Goal: Book appointment/travel/reservation

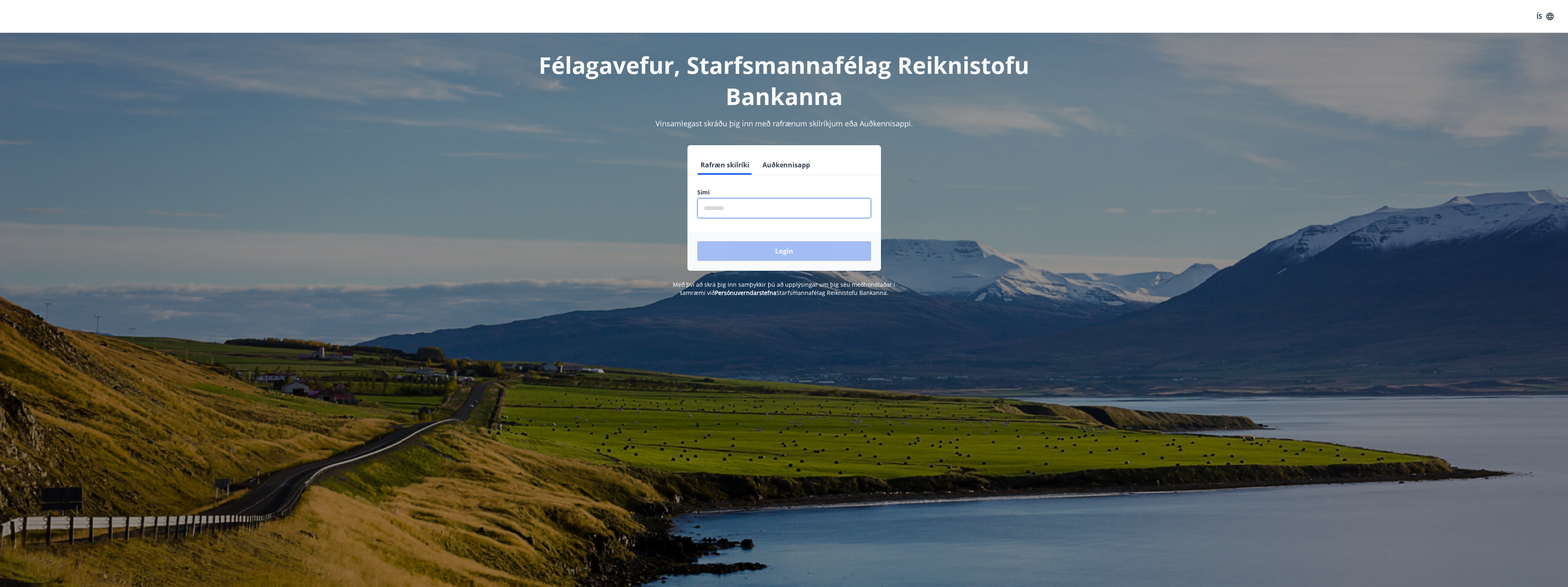
click at [748, 211] on input "phone" at bounding box center [784, 208] width 174 height 20
type input "********"
click at [697, 241] on button "Login" at bounding box center [784, 251] width 174 height 20
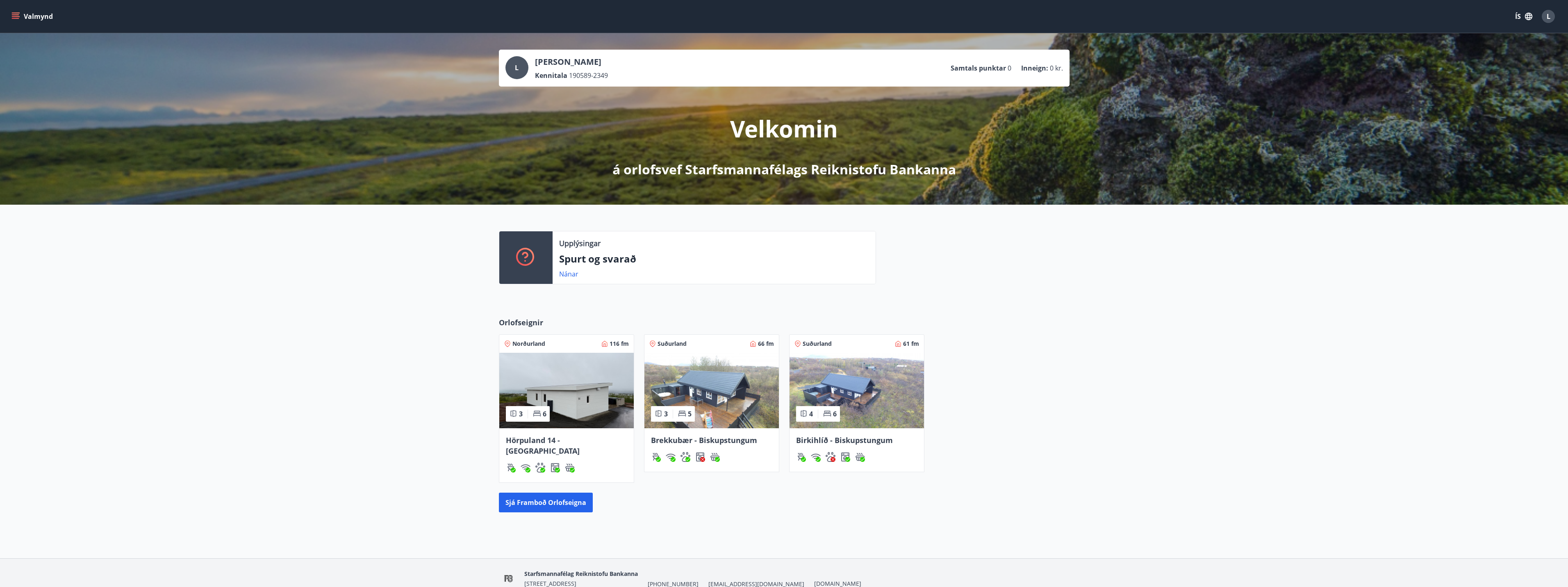
click at [565, 391] on img at bounding box center [566, 390] width 134 height 75
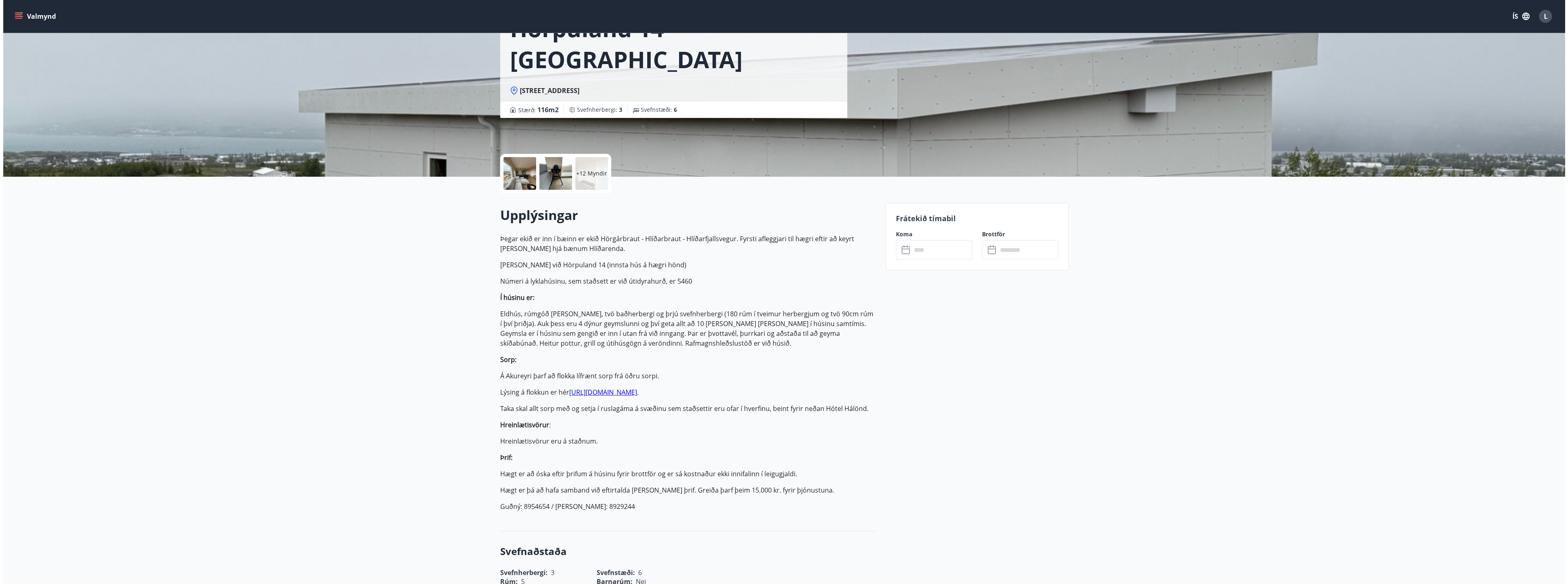
scroll to position [122, 0]
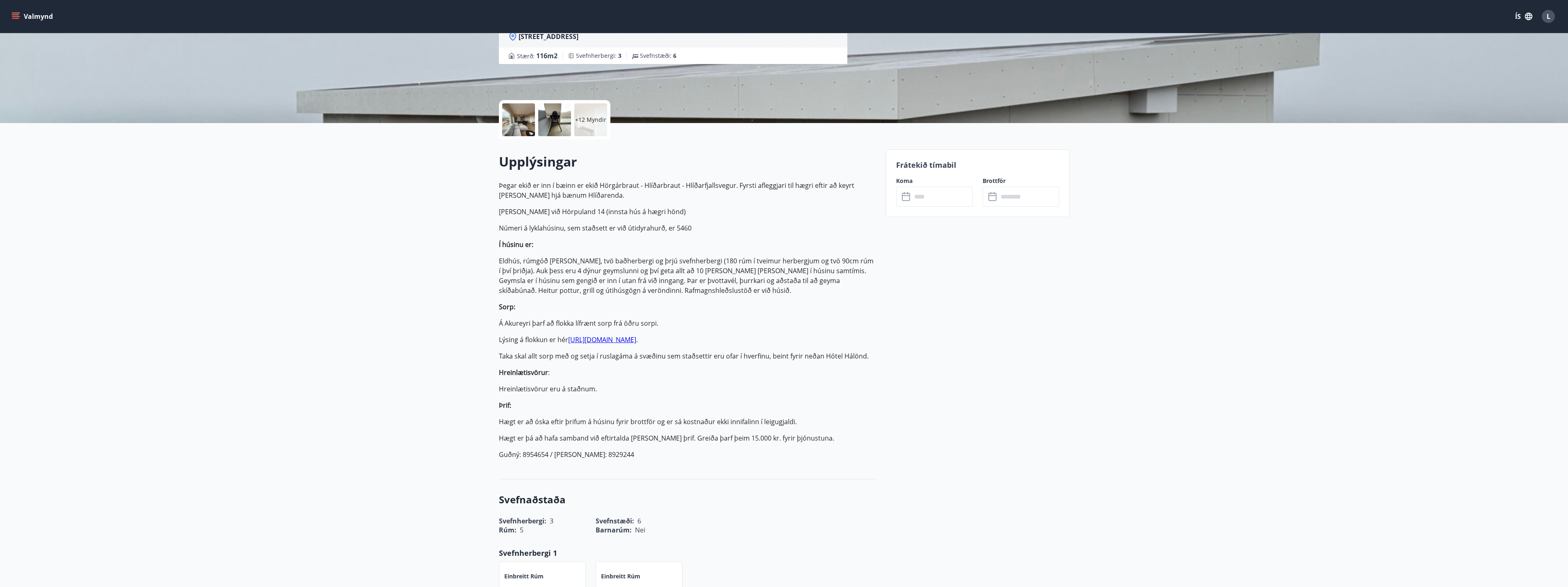
click at [954, 201] on input "text" at bounding box center [942, 196] width 61 height 20
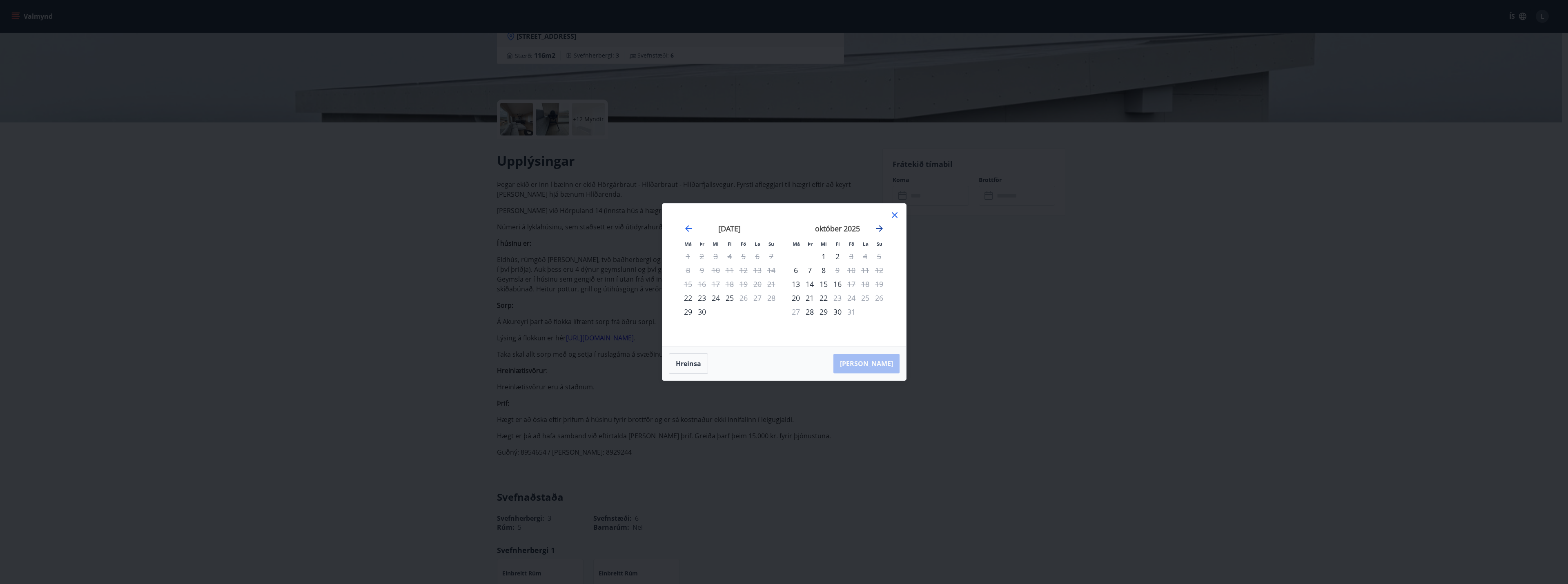
click at [878, 229] on icon "Move forward to switch to the next month." at bounding box center [880, 228] width 7 height 7
click at [875, 229] on icon "Move forward to switch to the next month." at bounding box center [880, 229] width 10 height 10
